Goal: Task Accomplishment & Management: Manage account settings

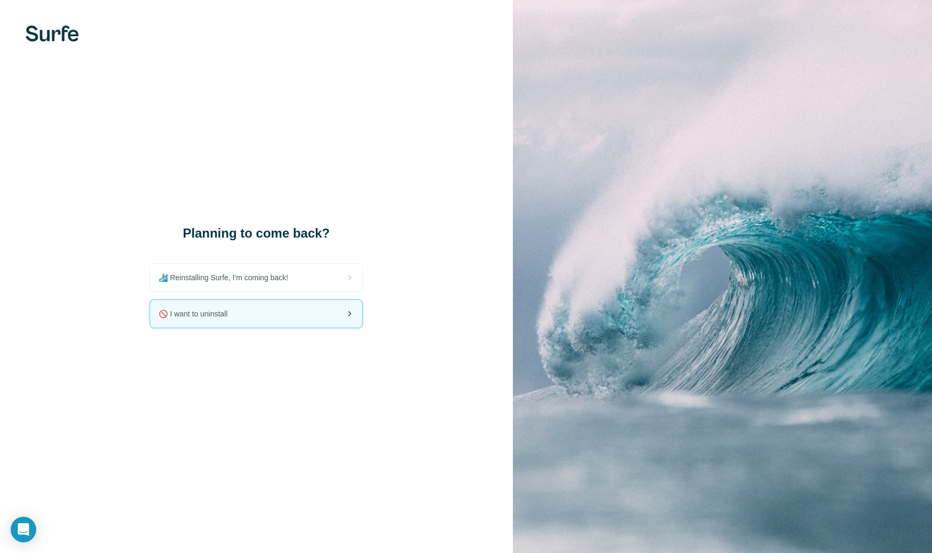
click at [294, 321] on div "🚫 I want to uninstall" at bounding box center [256, 314] width 212 height 28
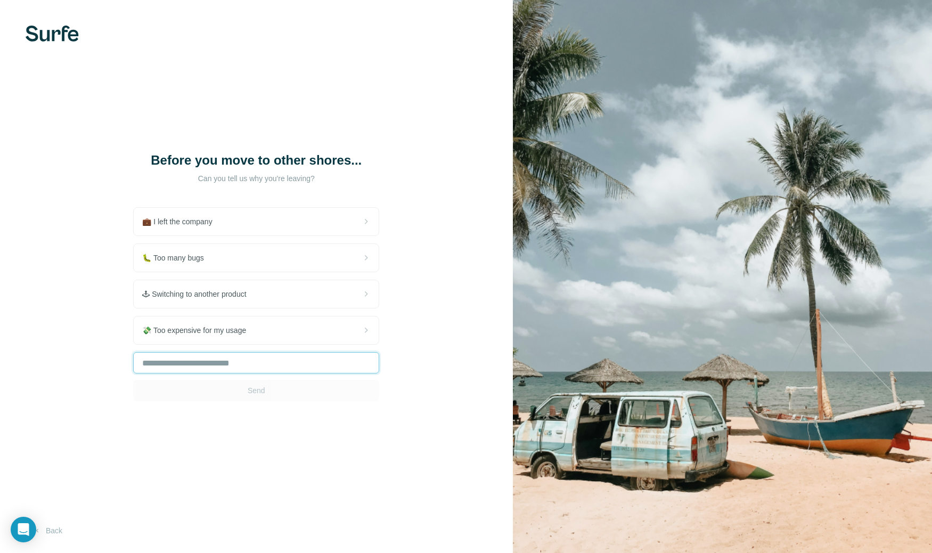
click at [297, 367] on input "text" at bounding box center [256, 362] width 246 height 21
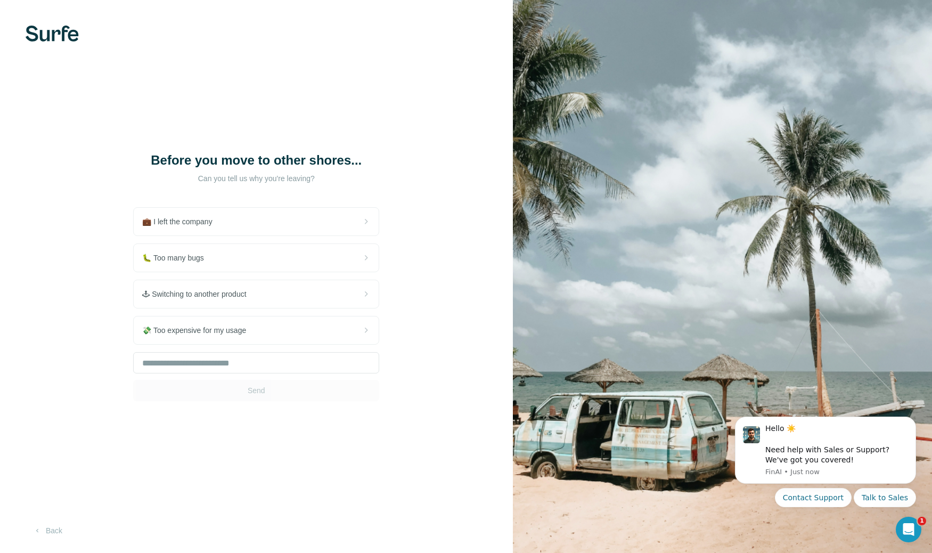
click at [422, 251] on div "Before you move to other shores... Can you tell us why you're leaving? 💼 I left…" at bounding box center [256, 276] width 513 height 553
click at [285, 355] on input "text" at bounding box center [256, 362] width 246 height 21
type input "**********"
click at [329, 399] on button "Send" at bounding box center [256, 390] width 246 height 21
